Goal: Transaction & Acquisition: Purchase product/service

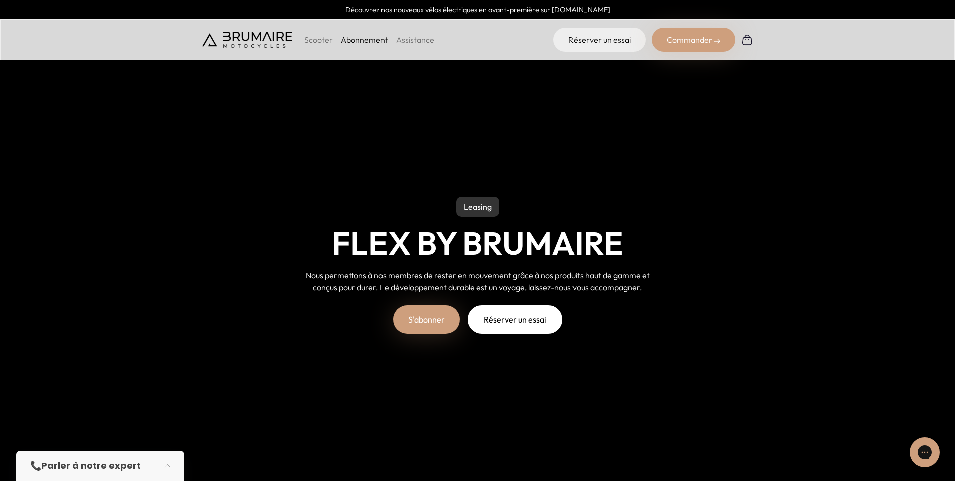
click at [496, 322] on link "Réserver un essai" at bounding box center [515, 319] width 95 height 28
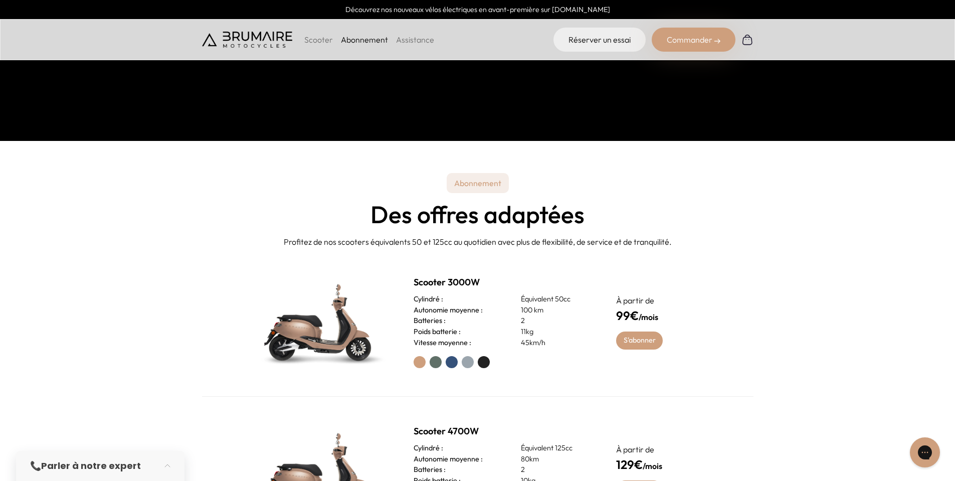
scroll to position [451, 0]
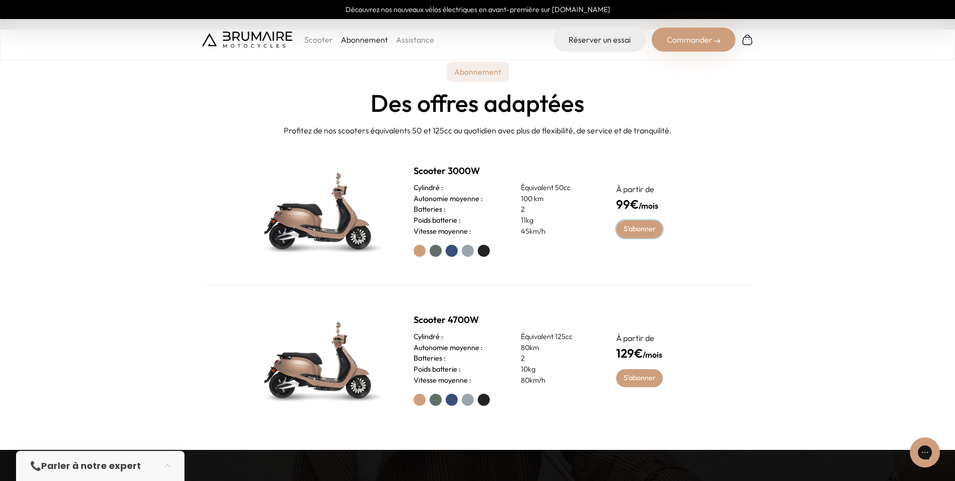
click at [631, 228] on link "S'abonner" at bounding box center [639, 229] width 47 height 18
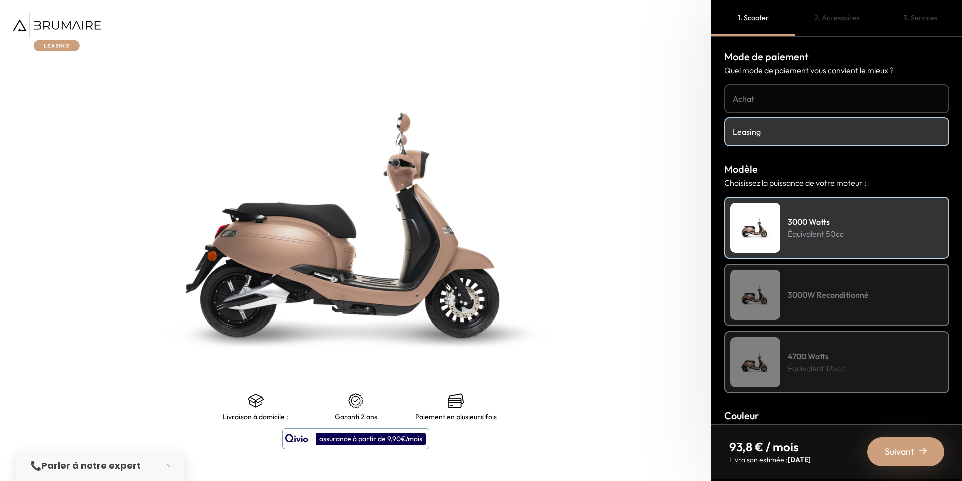
click at [823, 284] on div "3000W Reconditionné" at bounding box center [837, 295] width 226 height 62
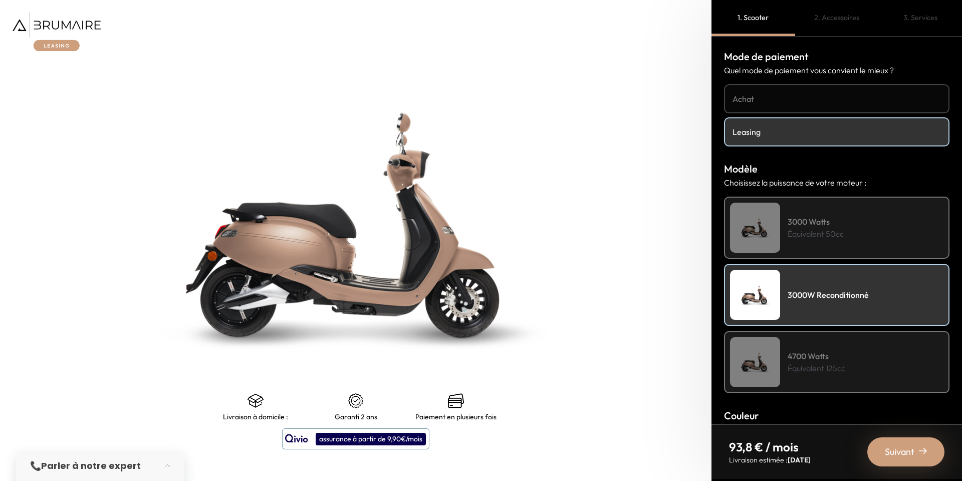
click at [820, 369] on p "Équivalent 125cc" at bounding box center [817, 368] width 58 height 12
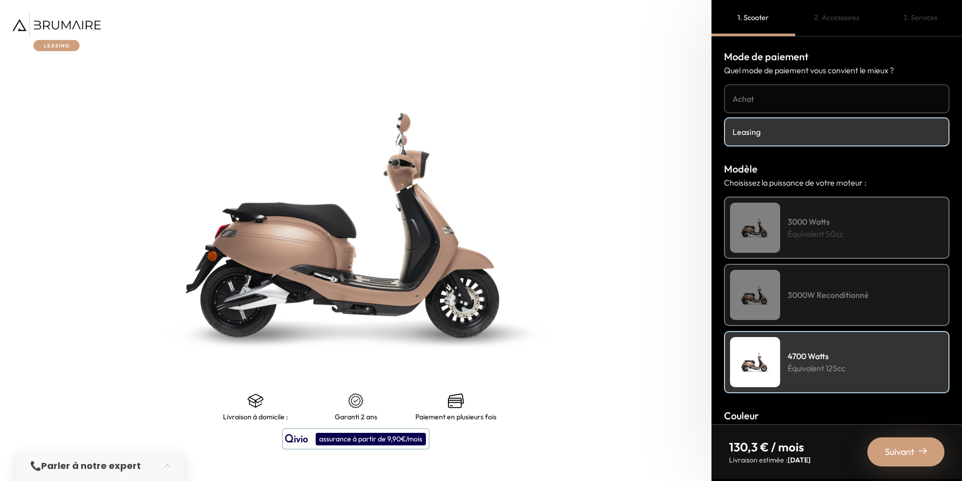
click at [759, 99] on h4 "Achat" at bounding box center [837, 99] width 208 height 12
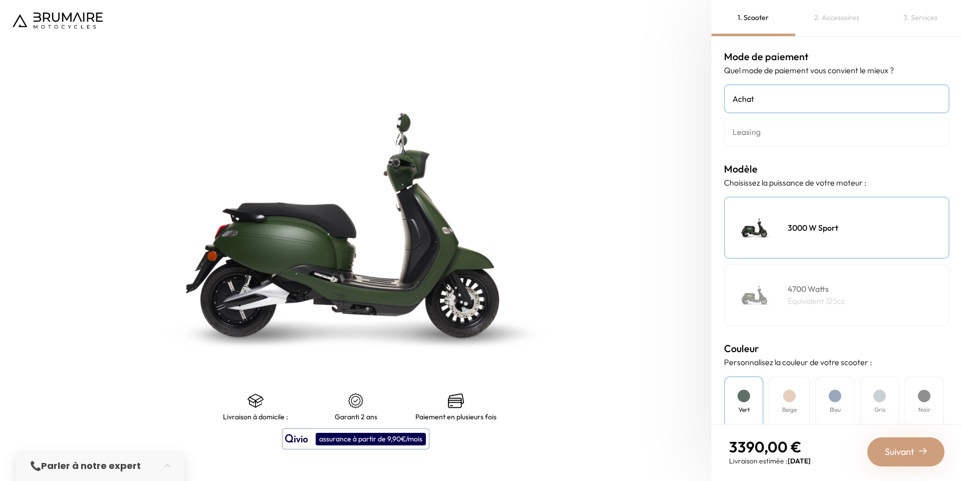
click at [781, 126] on h4 "Leasing" at bounding box center [837, 132] width 208 height 12
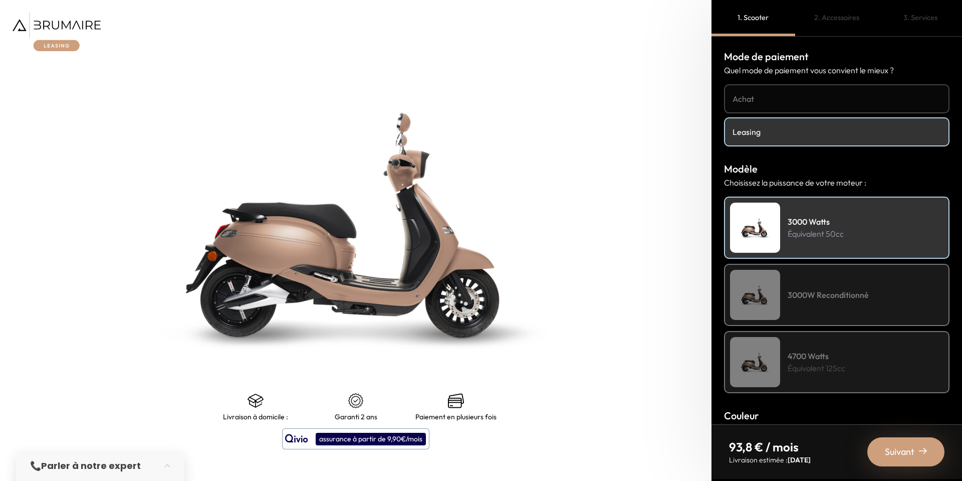
click at [821, 290] on h4 "3000W Reconditionné" at bounding box center [828, 295] width 81 height 12
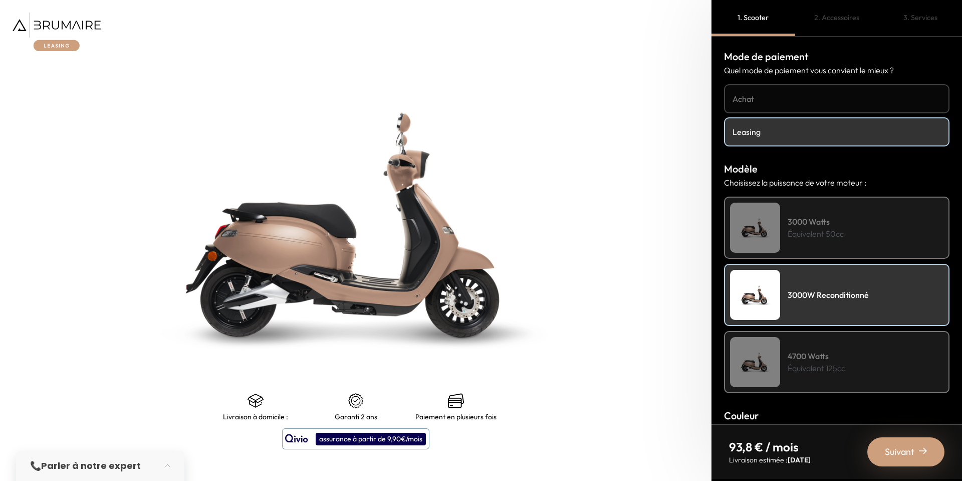
click at [819, 355] on h4 "4700 Watts" at bounding box center [817, 356] width 58 height 12
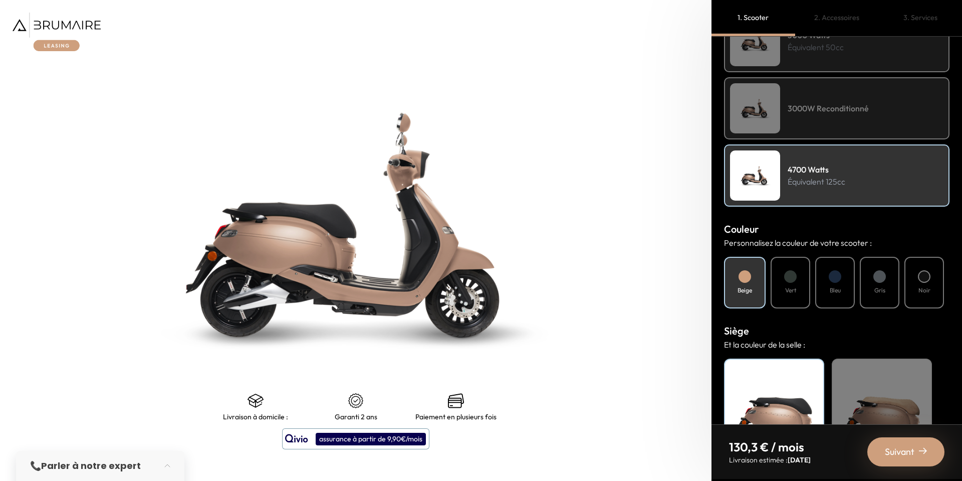
scroll to position [200, 0]
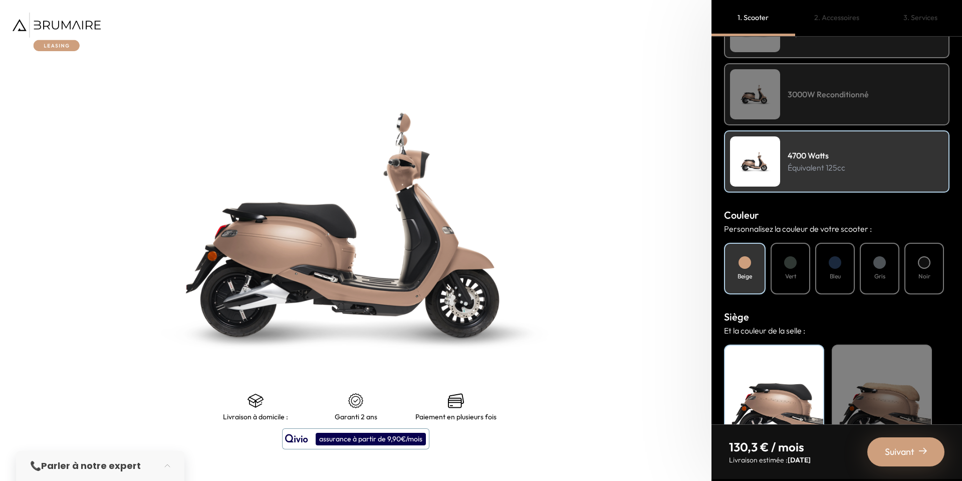
click at [790, 274] on h4 "Vert" at bounding box center [790, 276] width 11 height 9
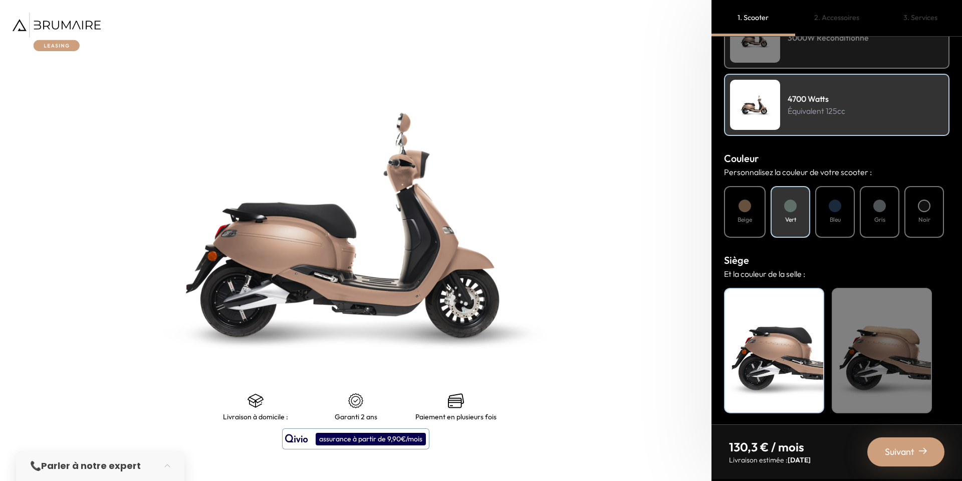
scroll to position [259, 0]
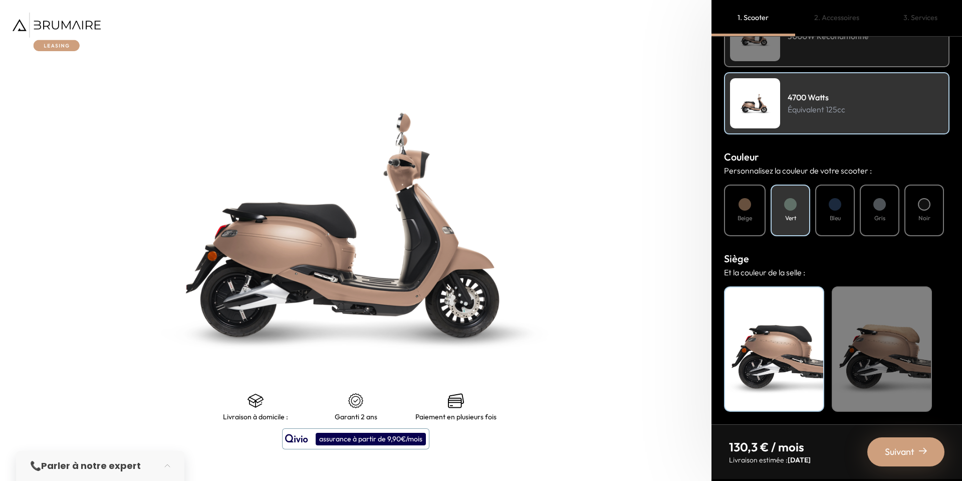
click at [896, 448] on span "Suivant" at bounding box center [900, 452] width 30 height 14
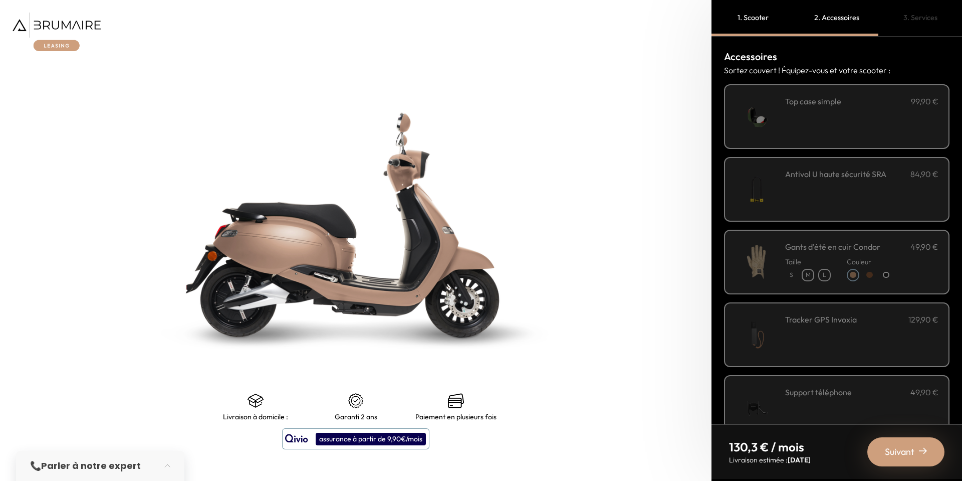
click at [789, 131] on div "**********" at bounding box center [861, 116] width 153 height 43
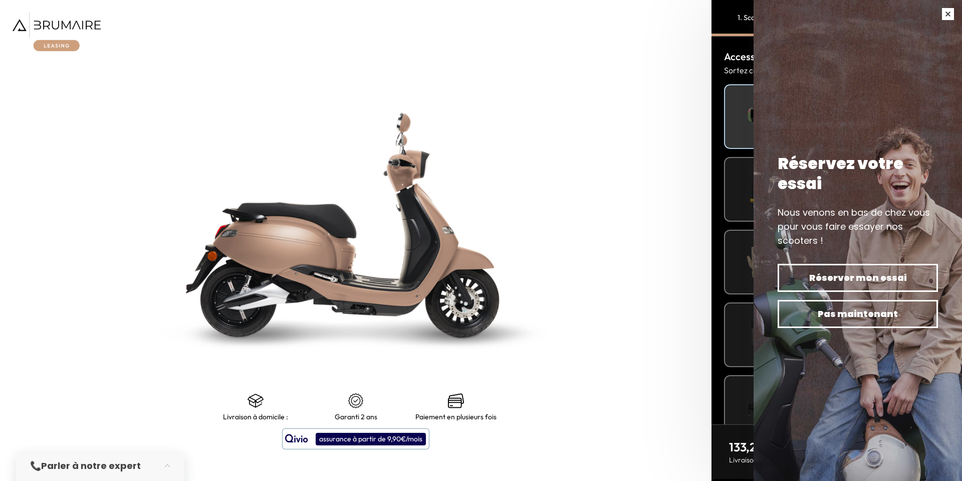
click at [948, 14] on button "button" at bounding box center [948, 14] width 28 height 28
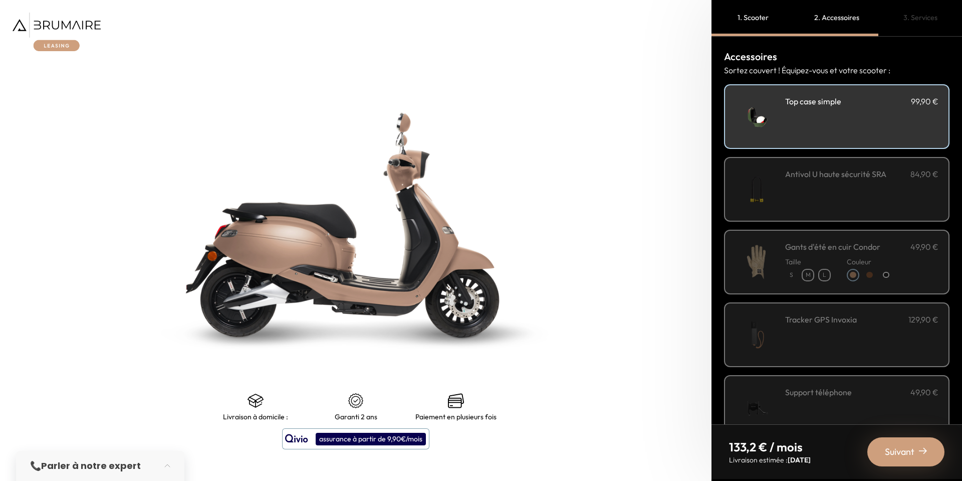
click at [804, 193] on div "Antivol U haute sécurité SRA 84,90 €" at bounding box center [861, 189] width 153 height 43
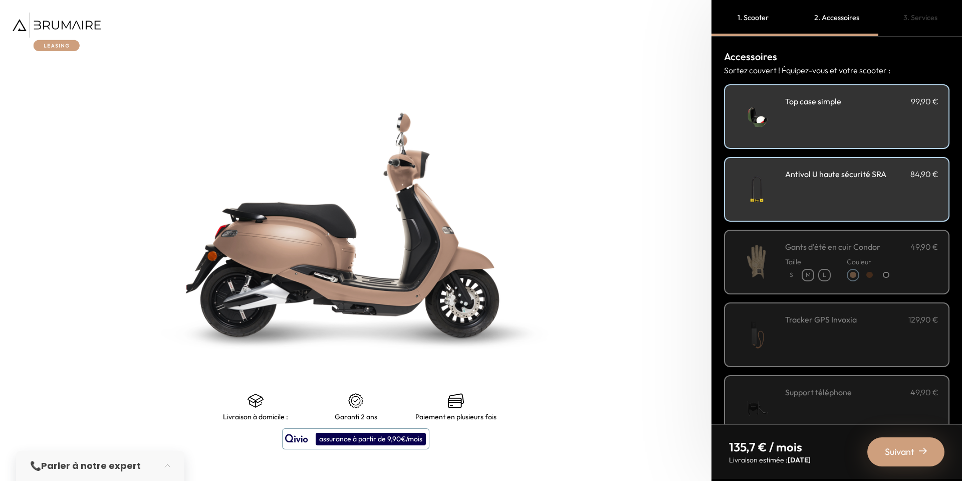
click at [806, 259] on p "Taille" at bounding box center [808, 262] width 46 height 10
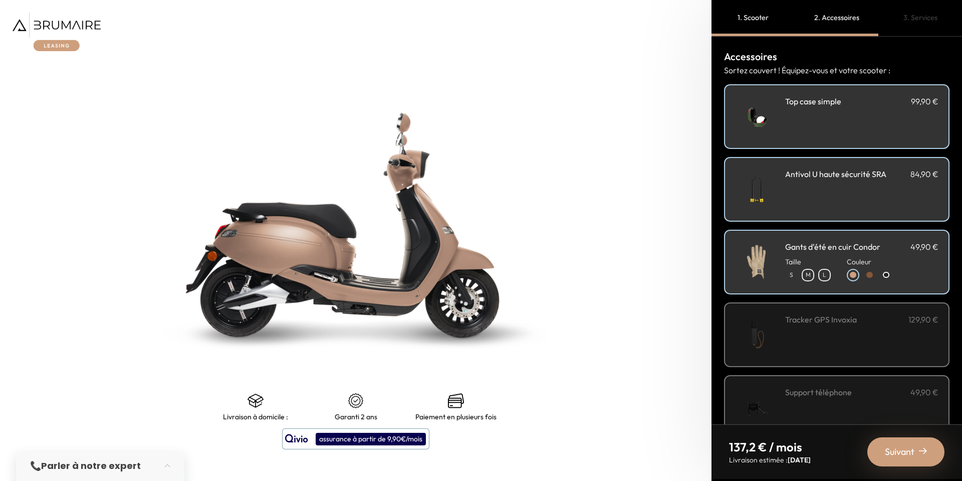
click at [812, 313] on h3 "Tracker GPS Invoxia" at bounding box center [821, 319] width 72 height 12
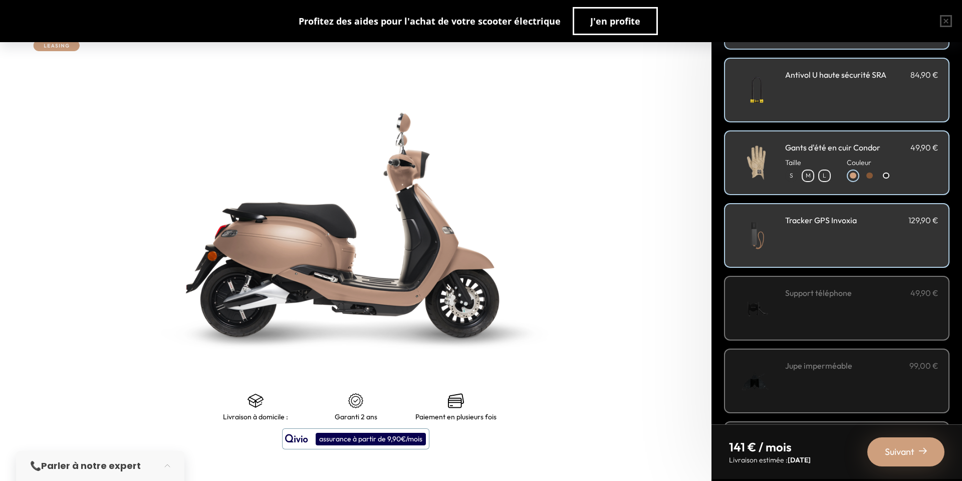
scroll to position [100, 0]
click at [816, 316] on div "Support téléphone 49,90 €" at bounding box center [861, 307] width 153 height 43
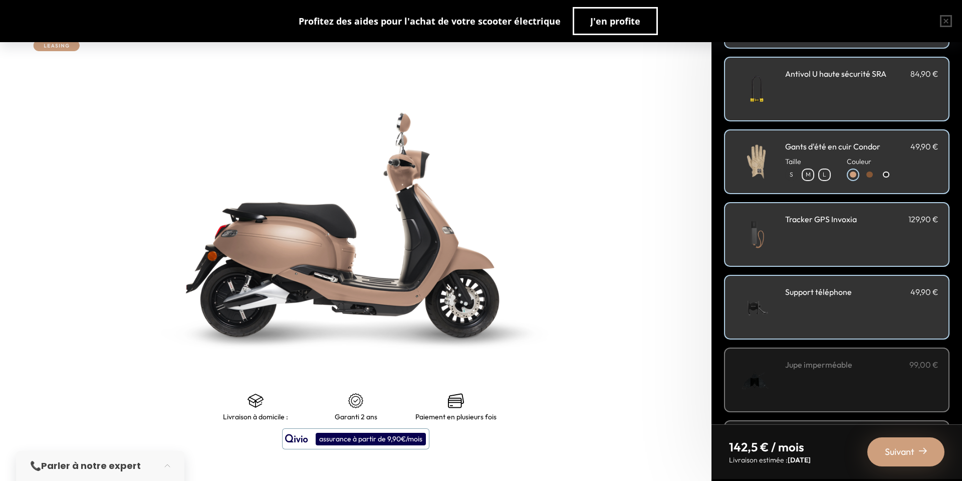
click at [831, 364] on h3 "Jupe imperméable" at bounding box center [818, 364] width 67 height 12
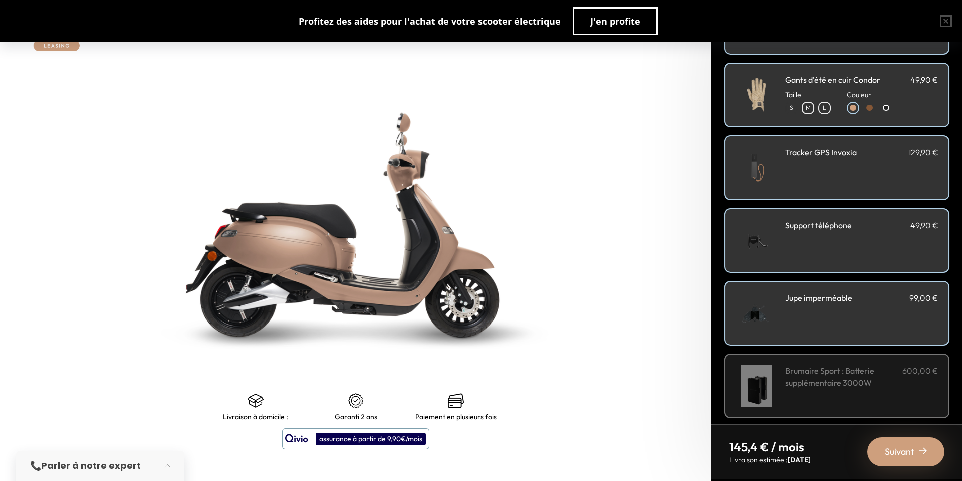
scroll to position [246, 0]
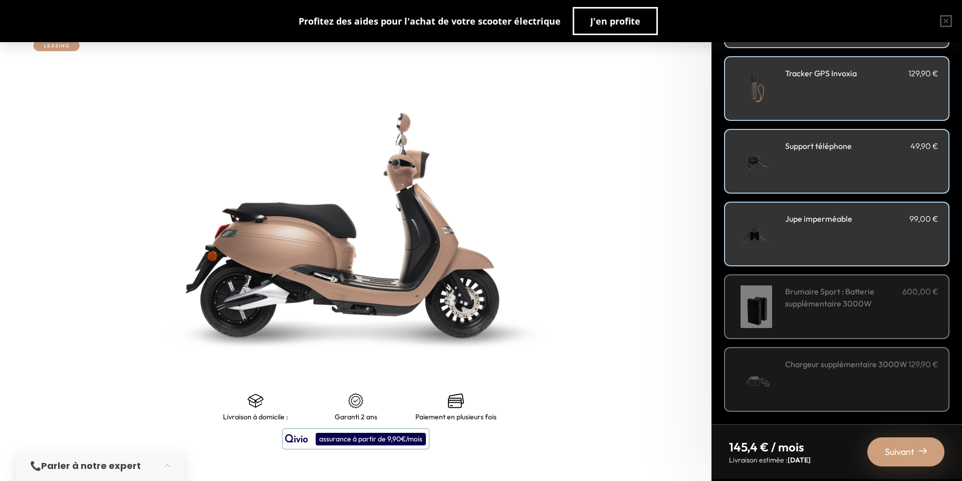
click at [812, 310] on div "Brumaire Sport : Batterie supplémentaire 3000W 600,00 €" at bounding box center [861, 306] width 153 height 43
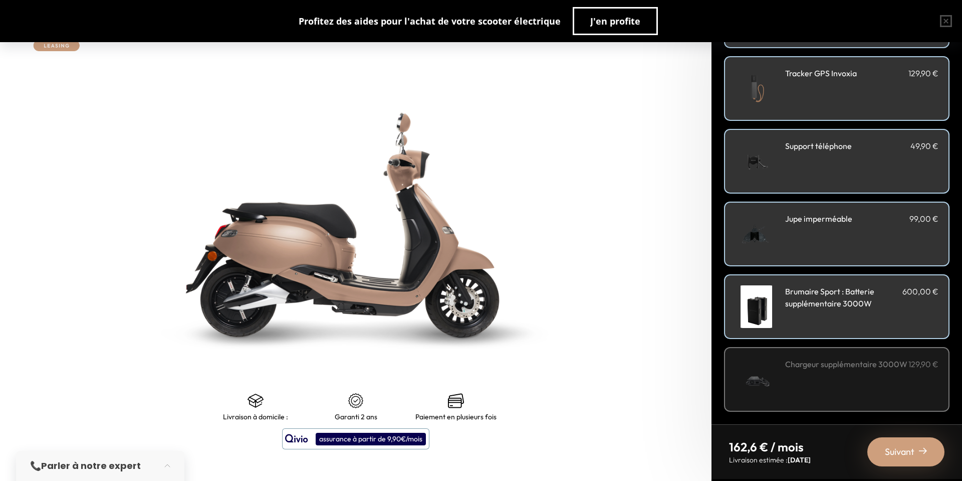
click at [835, 370] on h3 "Chargeur supplémentaire 3000W" at bounding box center [846, 364] width 122 height 12
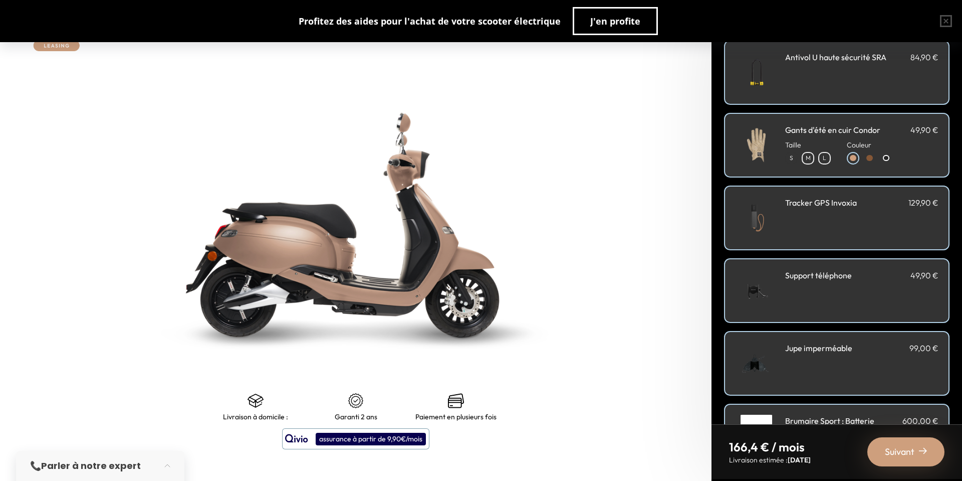
scroll to position [0, 0]
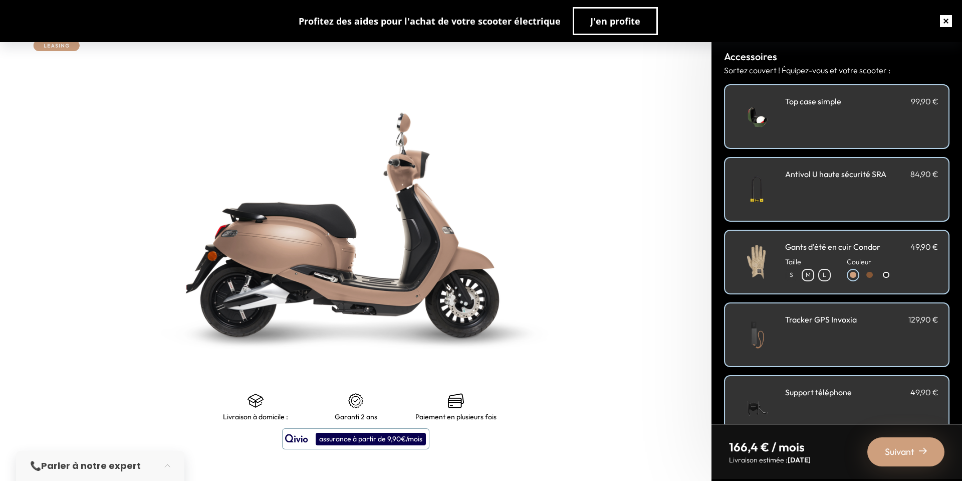
click at [940, 24] on button "button" at bounding box center [946, 21] width 32 height 32
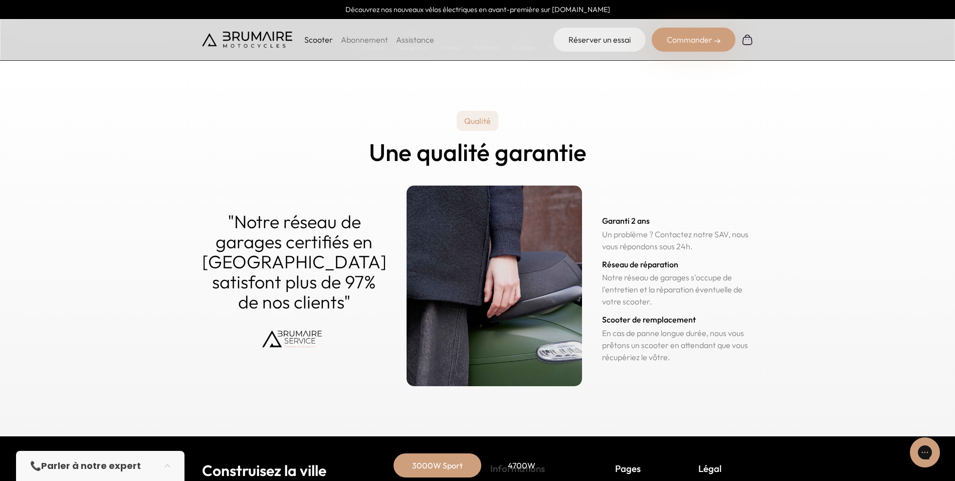
scroll to position [4918, 0]
